Goal: Task Accomplishment & Management: Manage account settings

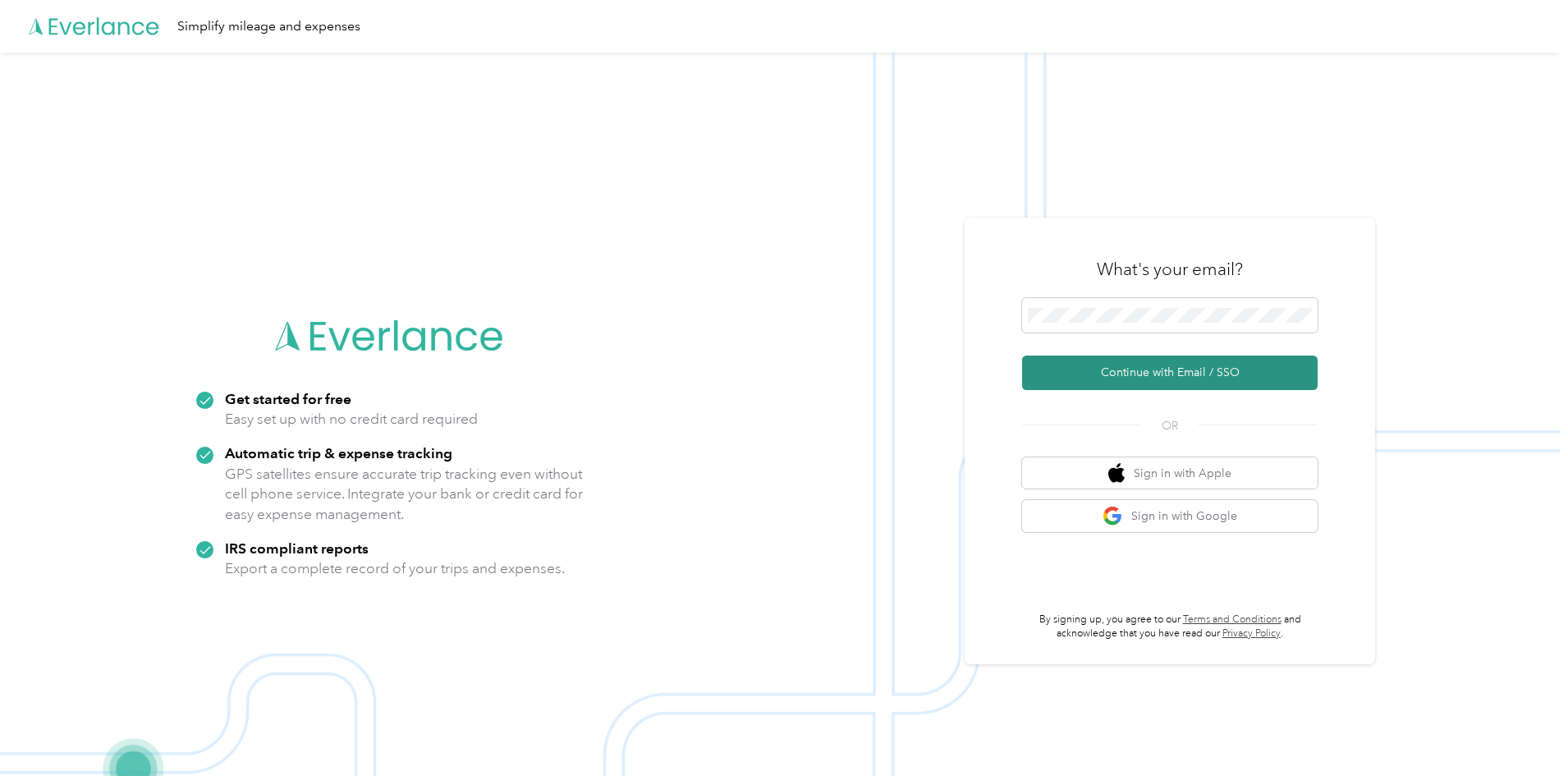
click at [1154, 363] on button "Continue with Email / SSO" at bounding box center [1169, 373] width 295 height 34
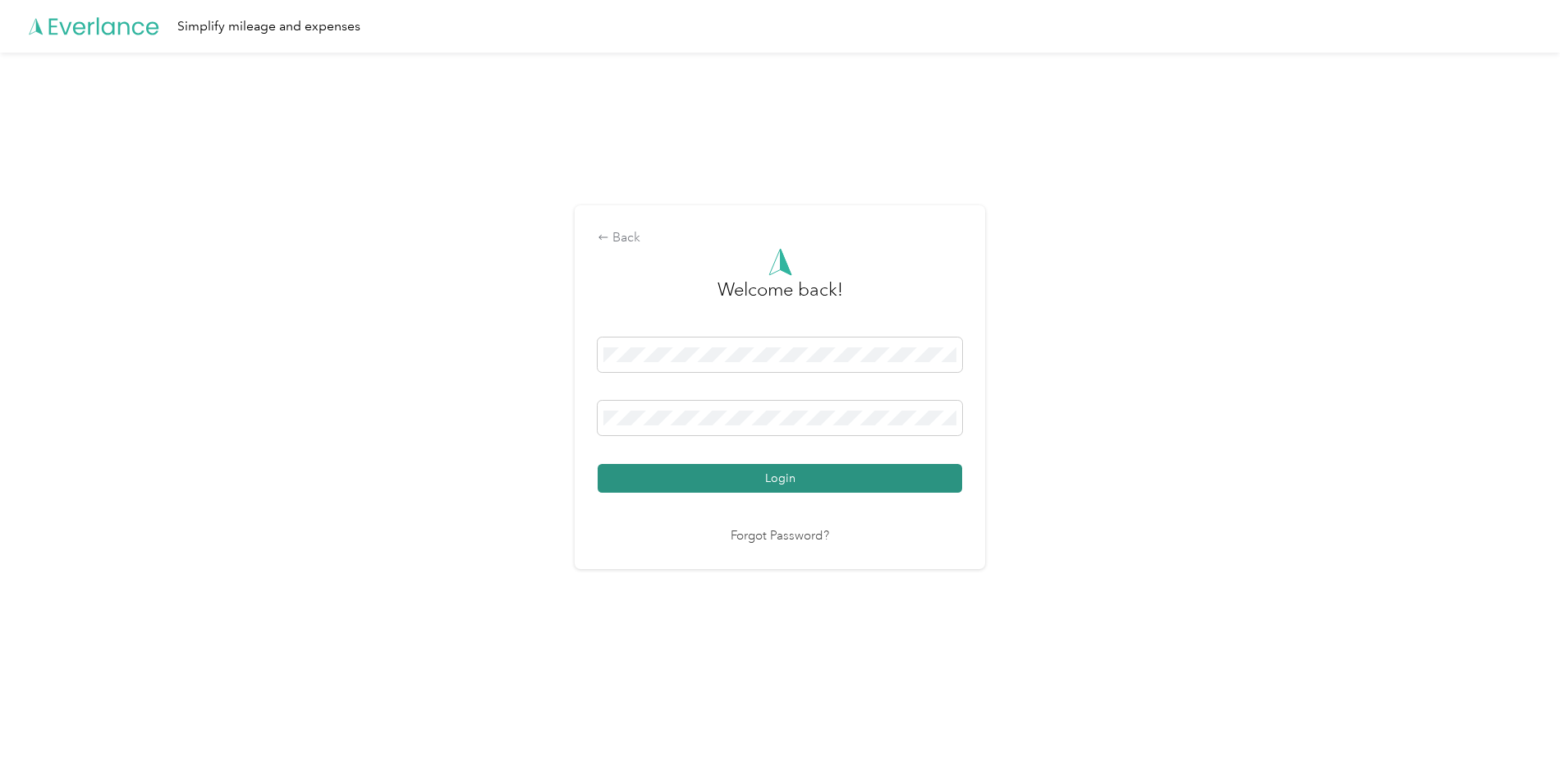
click at [846, 477] on button "Login" at bounding box center [780, 478] width 364 height 29
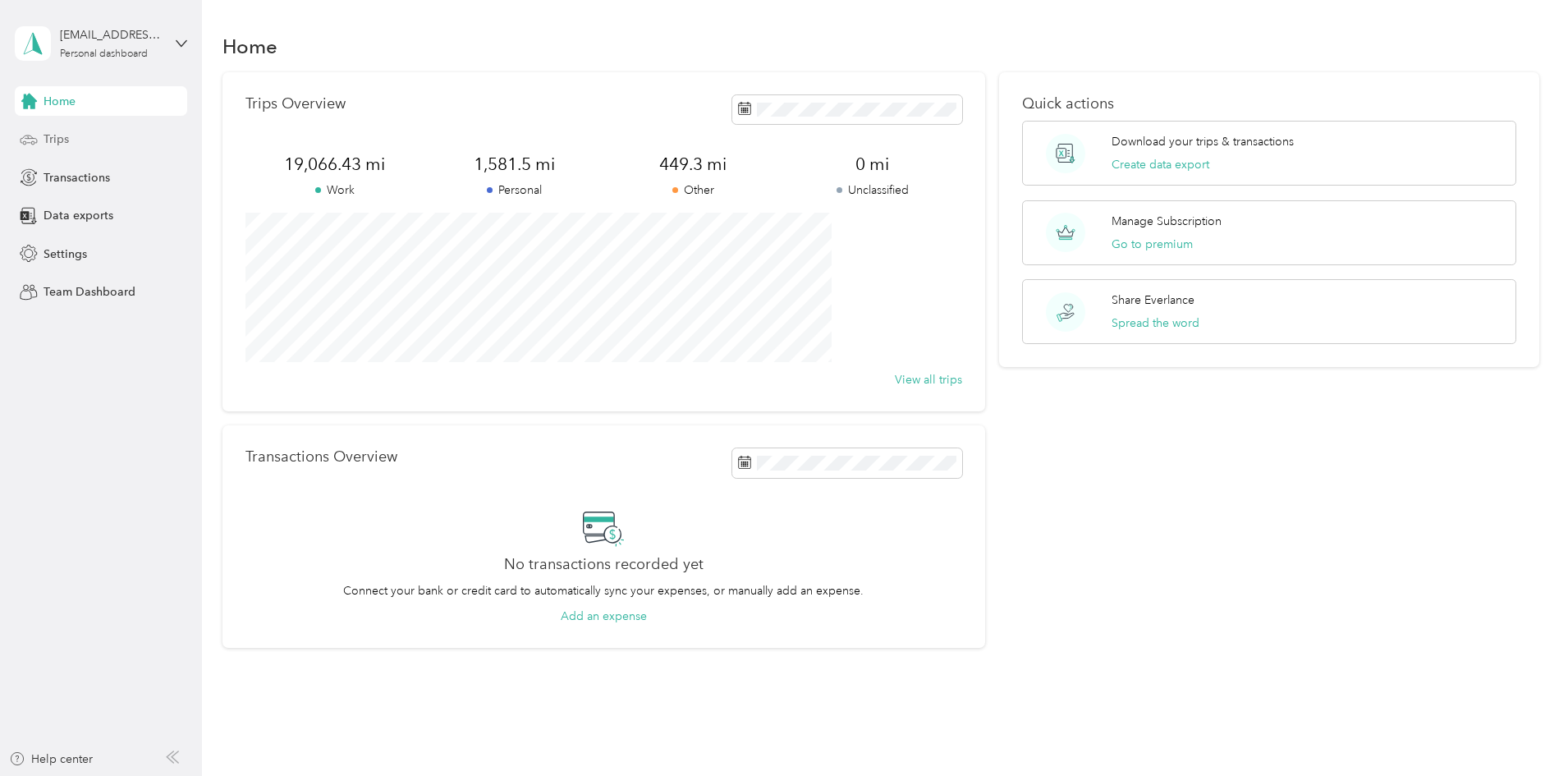
click at [67, 133] on span "Trips" at bounding box center [56, 139] width 26 height 17
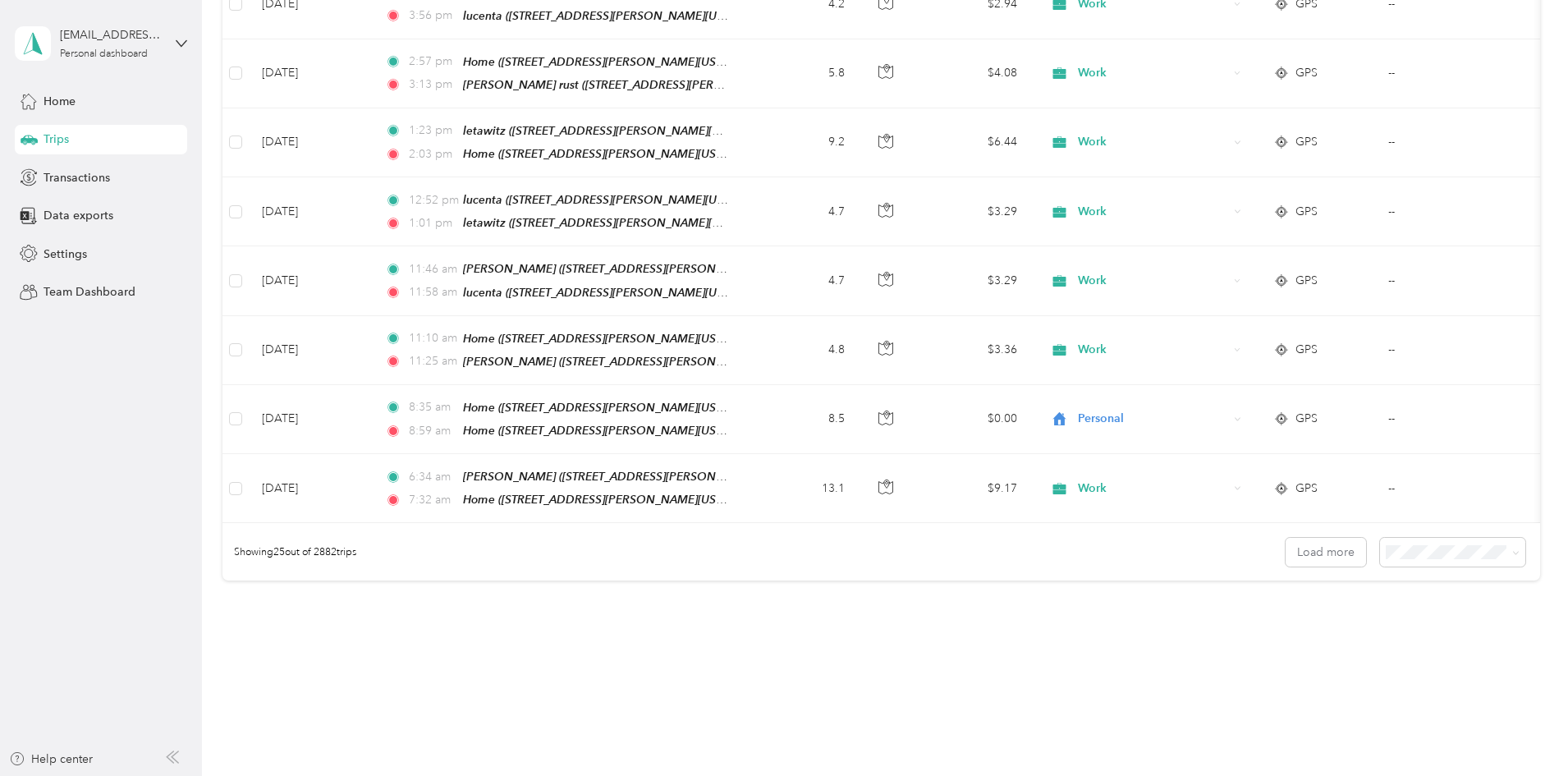
scroll to position [1486, 0]
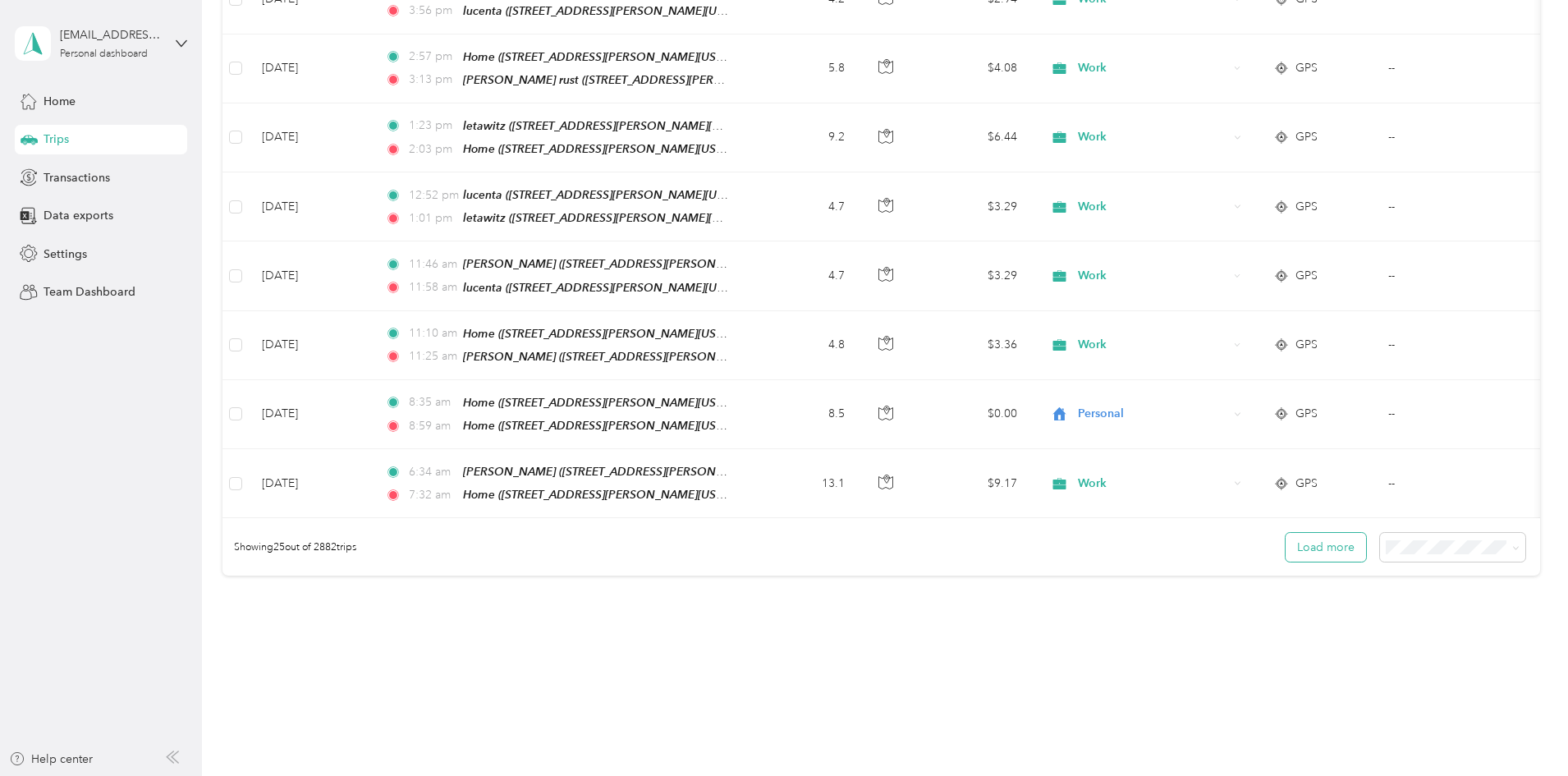
click at [1285, 533] on button "Load more" at bounding box center [1325, 547] width 81 height 29
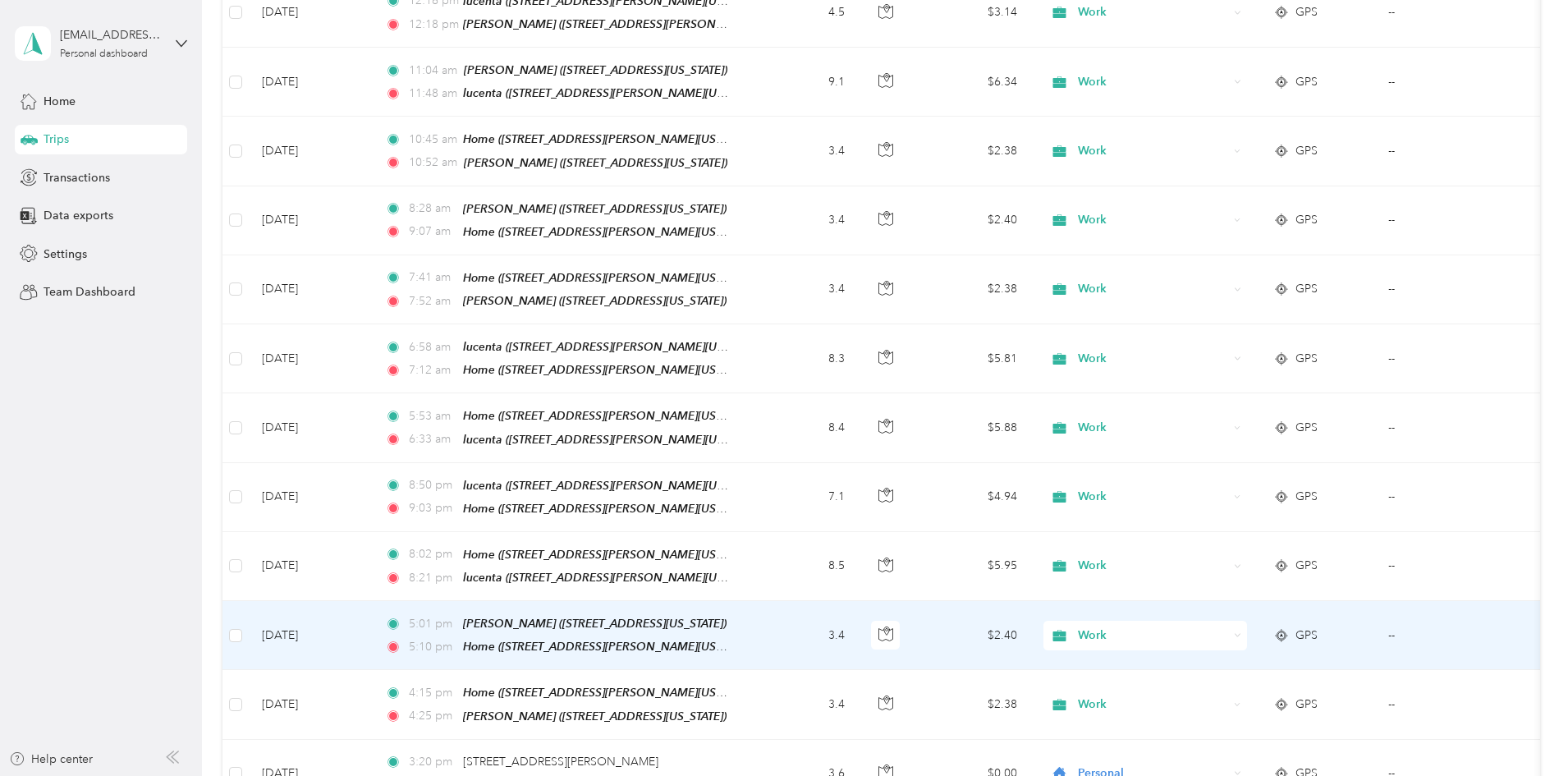
scroll to position [3175, 0]
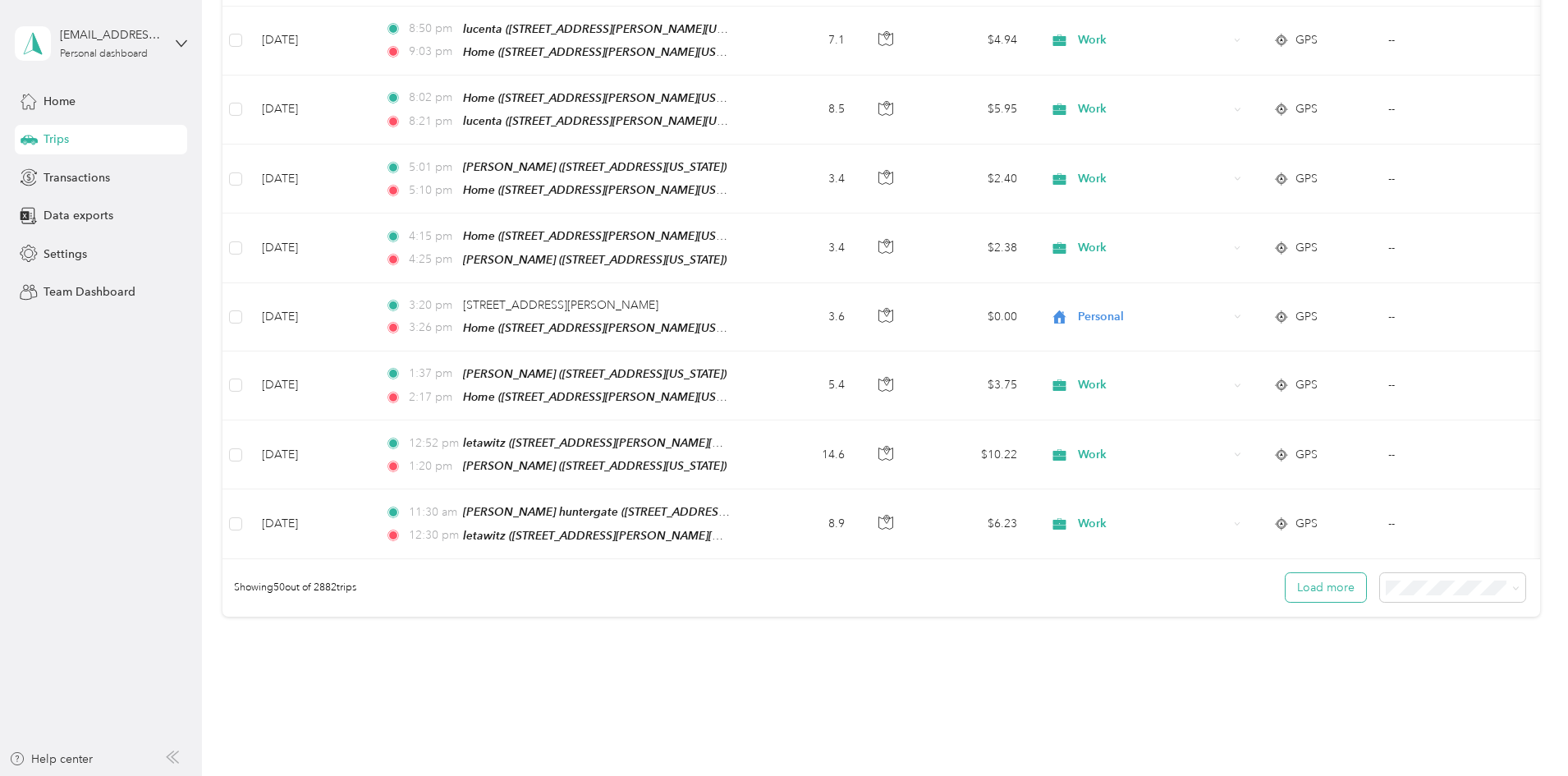
click at [1285, 573] on button "Load more" at bounding box center [1325, 587] width 81 height 29
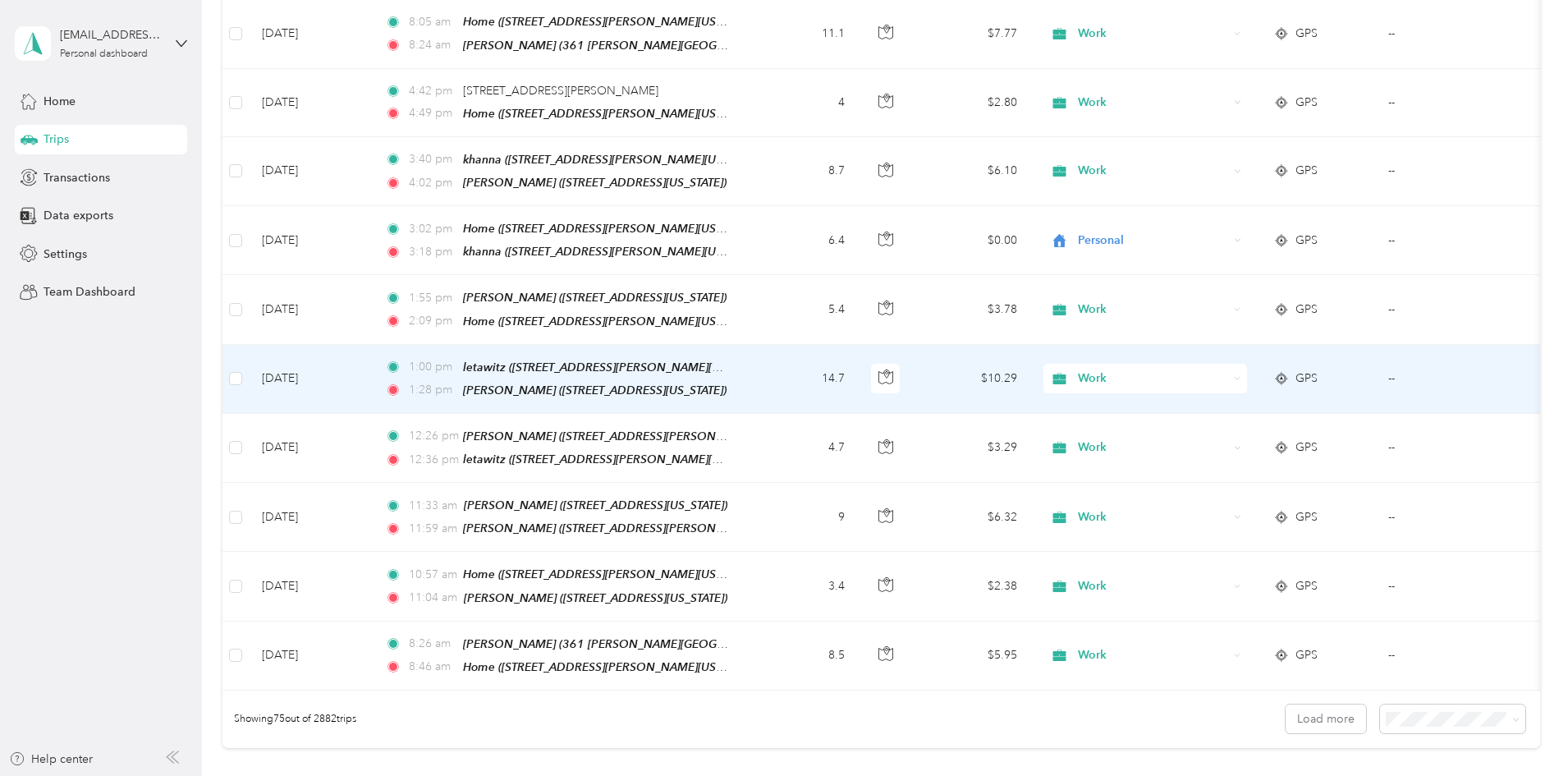
scroll to position [4864, 0]
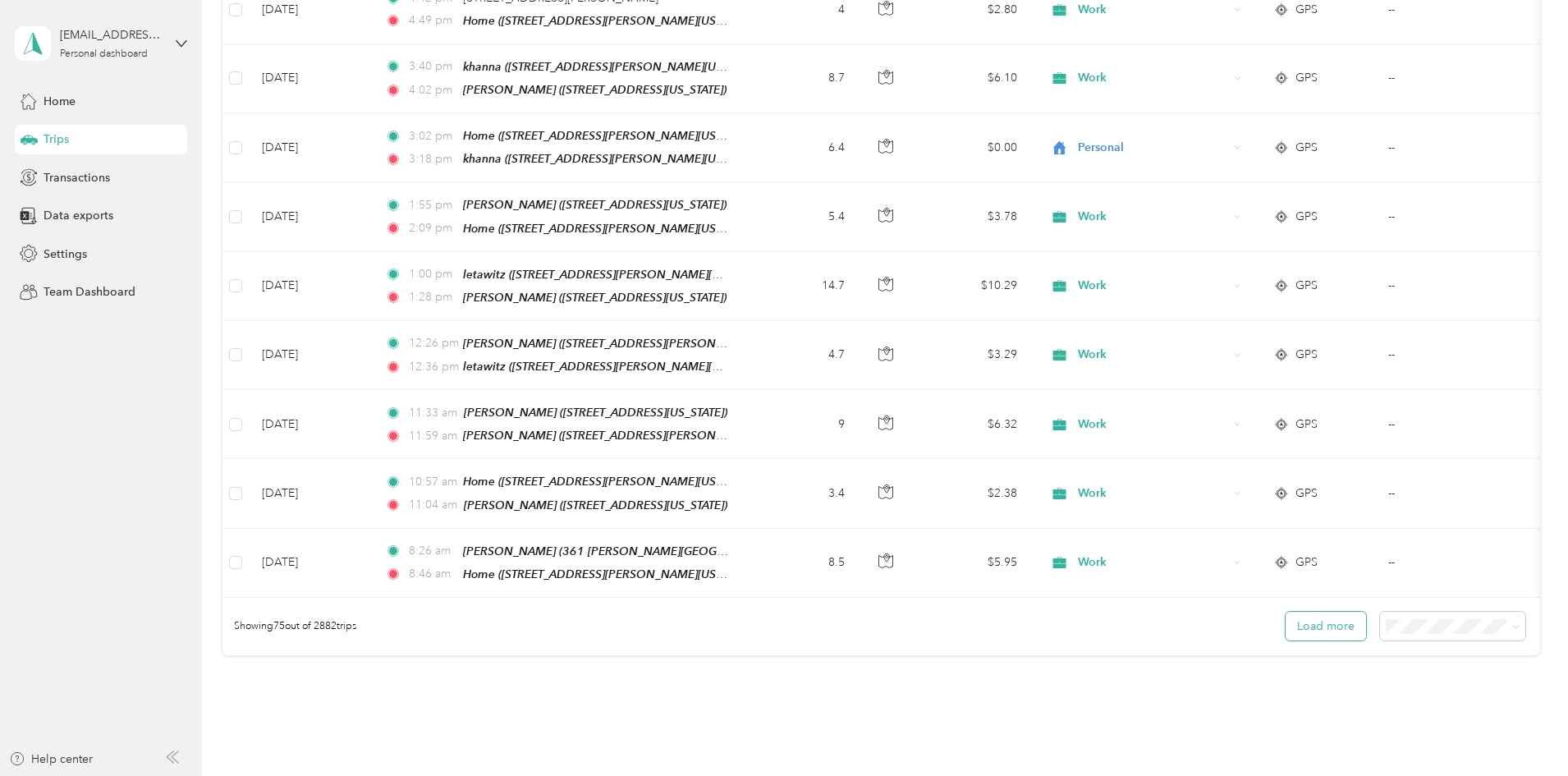
click at [1285, 612] on button "Load more" at bounding box center [1325, 626] width 81 height 29
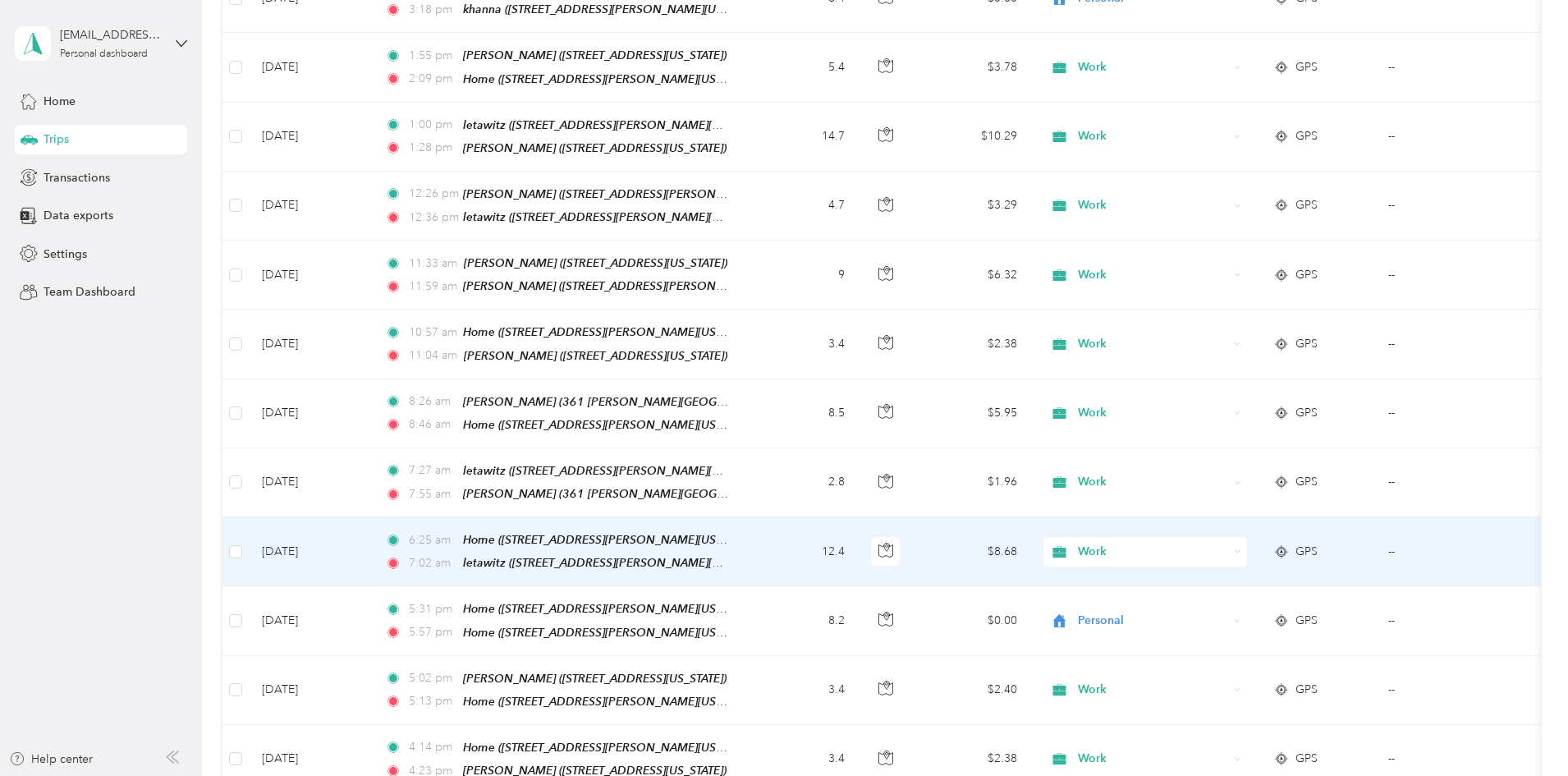
scroll to position [5028, 0]
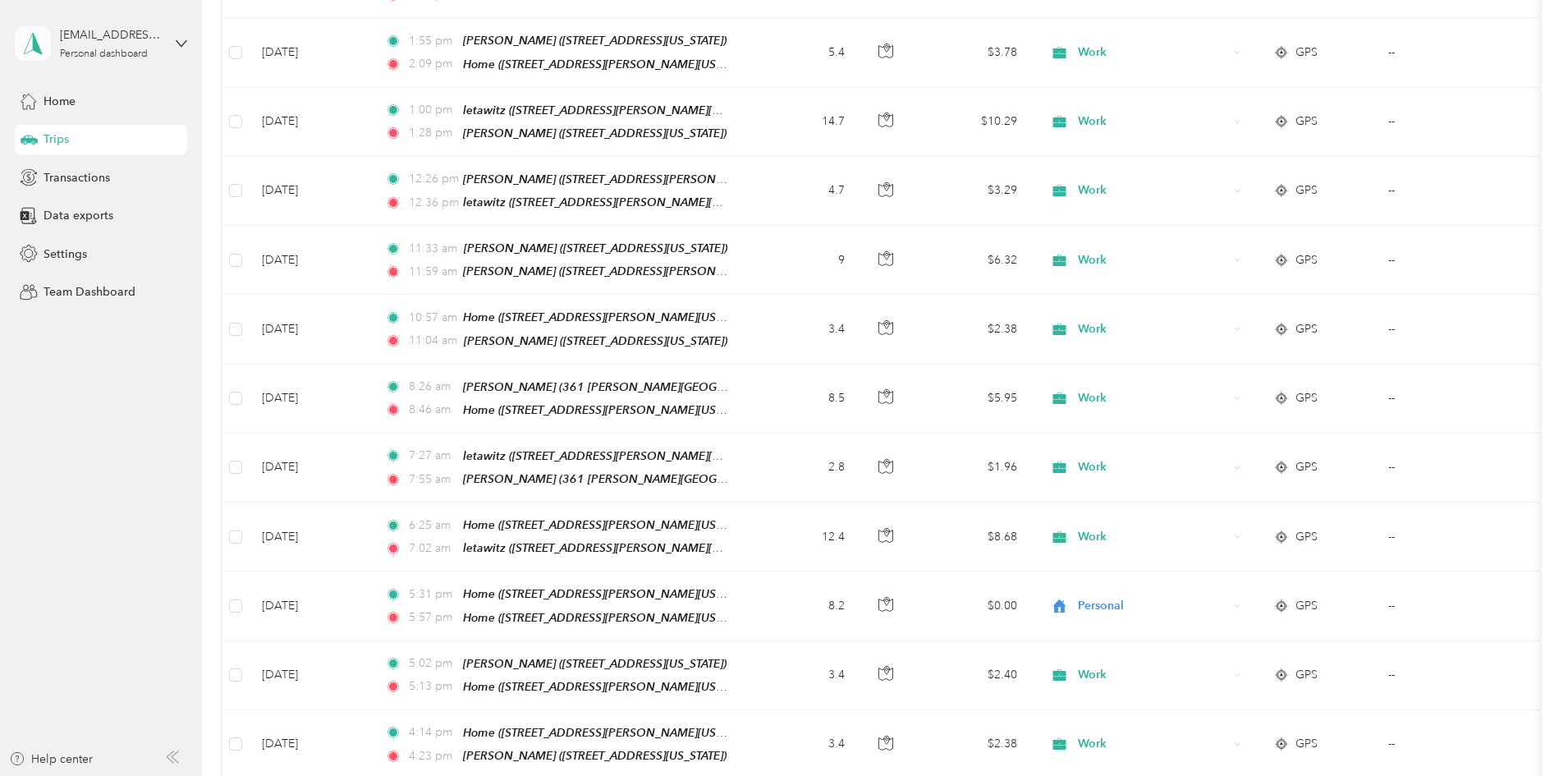
click at [35, 44] on polygon at bounding box center [37, 43] width 9 height 22
click at [72, 131] on div "Log out" at bounding box center [62, 135] width 63 height 17
